Goal: Contribute content

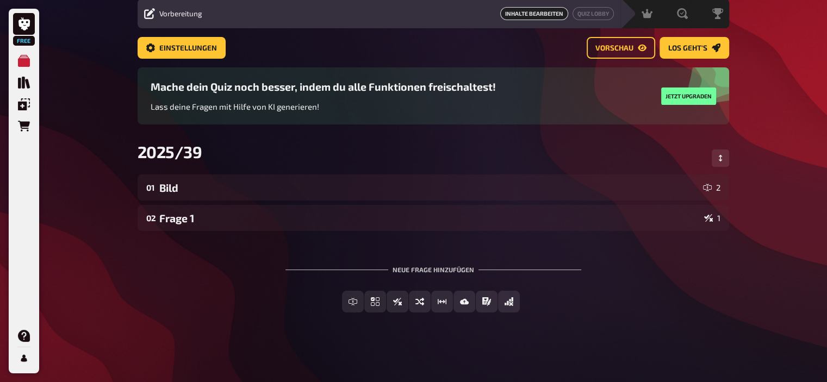
scroll to position [39, 0]
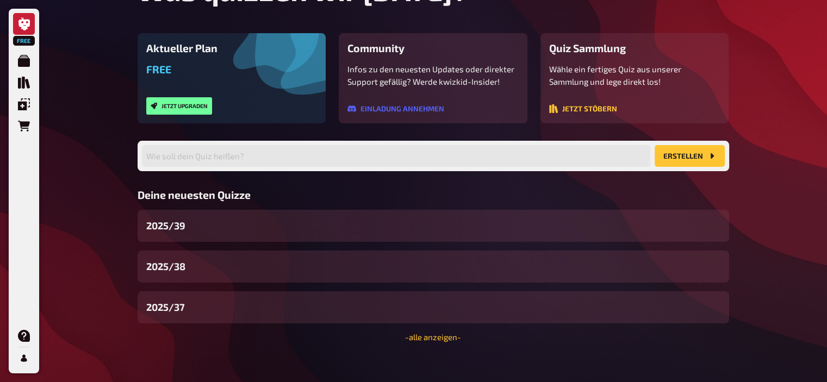
scroll to position [98, 0]
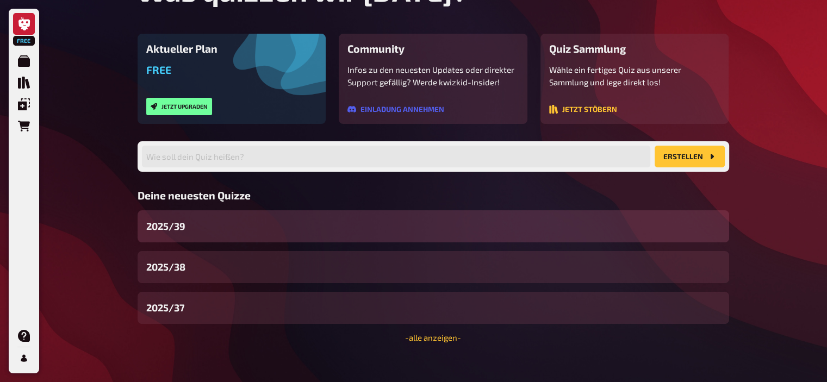
click at [193, 224] on div "2025/39" at bounding box center [432, 226] width 591 height 32
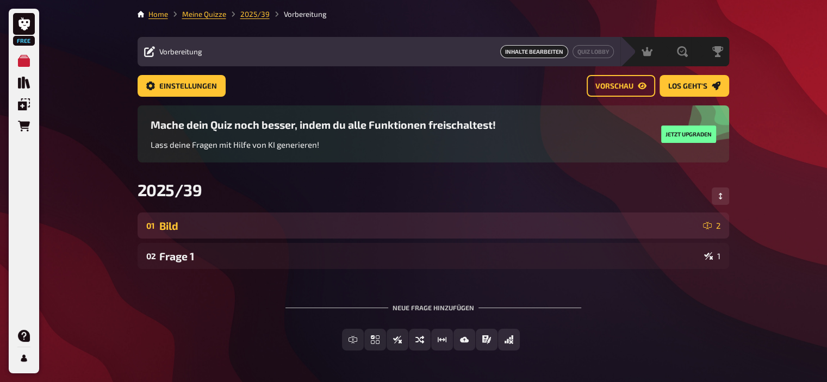
scroll to position [39, 0]
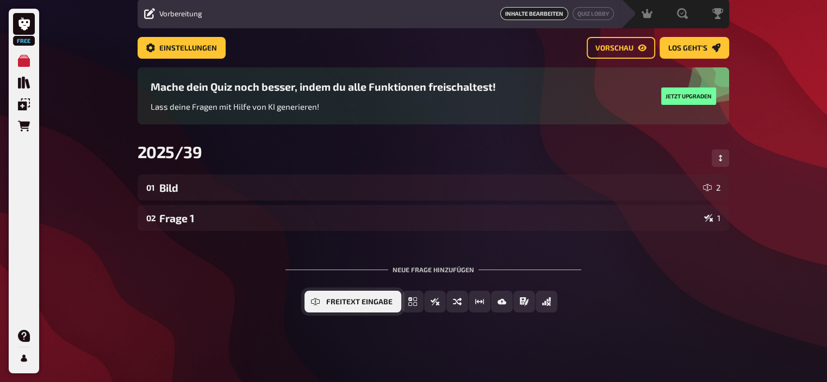
click at [351, 297] on button "Freitext Eingabe" at bounding box center [352, 302] width 97 height 22
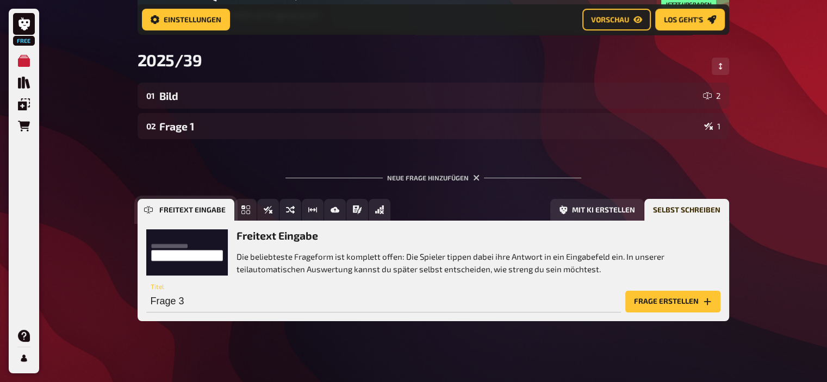
scroll to position [141, 0]
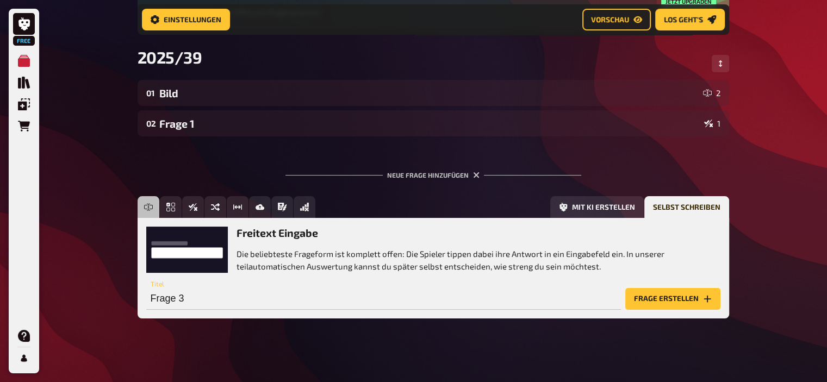
click at [669, 297] on button "Frage erstellen" at bounding box center [672, 299] width 95 height 22
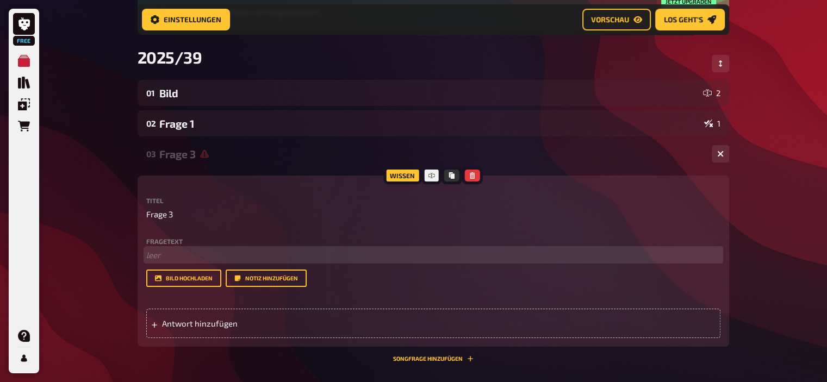
click at [166, 254] on p "﻿ leer" at bounding box center [433, 255] width 574 height 12
click at [552, 252] on span "Zur Saison 2018/19 wechselten Alison Becker und Kepa Arrizabalaga in die Premie…" at bounding box center [391, 255] width 490 height 10
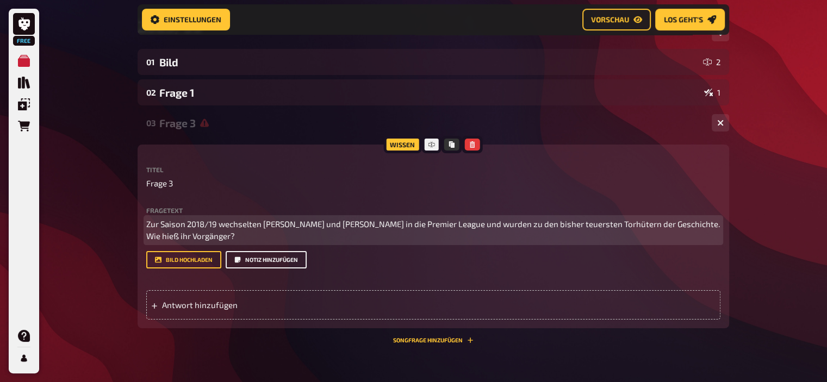
scroll to position [174, 0]
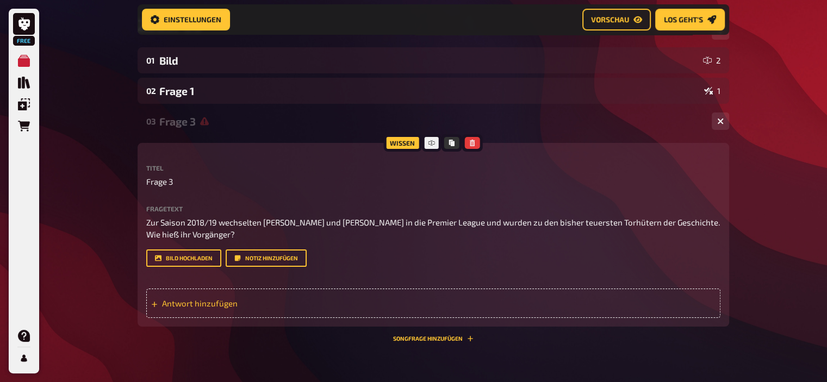
click at [241, 299] on span "Antwort hinzufügen" at bounding box center [246, 303] width 169 height 10
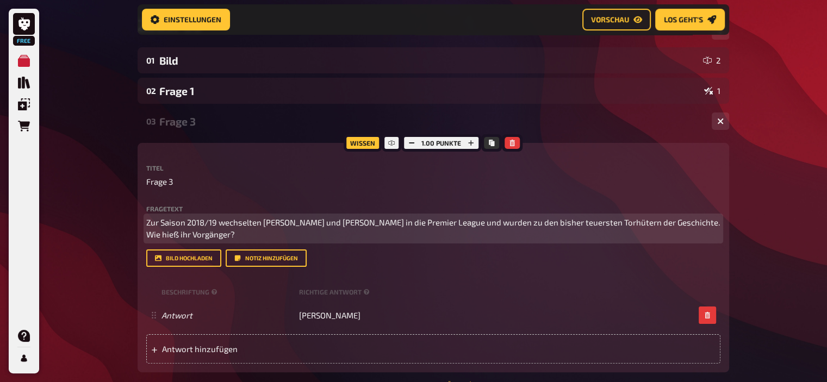
click at [276, 227] on span "Zur Saison 2018/19 wechselten Alison Becker und Kepa Arrizabalaga in die Premie…" at bounding box center [433, 228] width 575 height 22
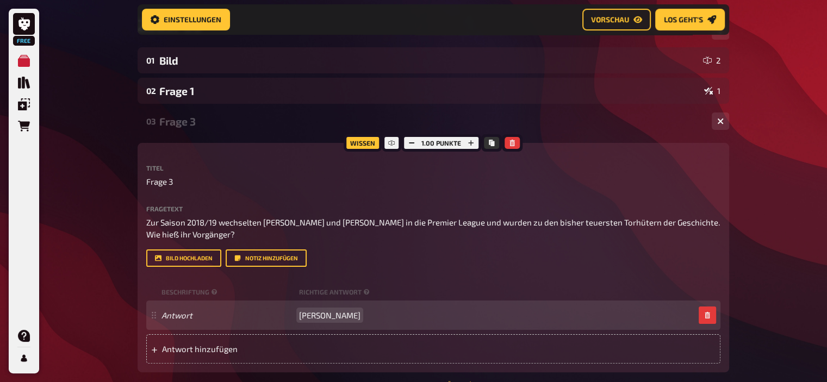
click at [311, 317] on span "Gigi Buffon" at bounding box center [329, 315] width 61 height 10
click at [309, 313] on span "Gigi Buffon" at bounding box center [329, 315] width 61 height 10
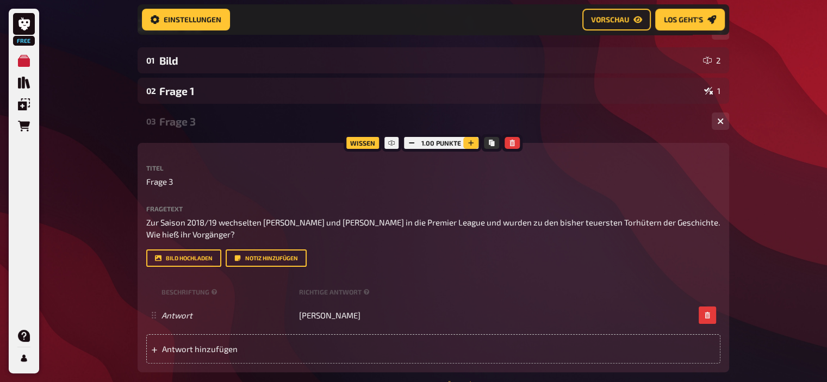
click at [472, 143] on icon "button" at bounding box center [470, 143] width 7 height 7
click at [472, 143] on icon "button" at bounding box center [471, 143] width 7 height 7
click at [50, 271] on div "Free Meine Quizze Quiz Sammlung Einblendungen Bestellungen Hilfe Profil Home Me…" at bounding box center [413, 186] width 827 height 721
